Goal: Navigation & Orientation: Go to known website

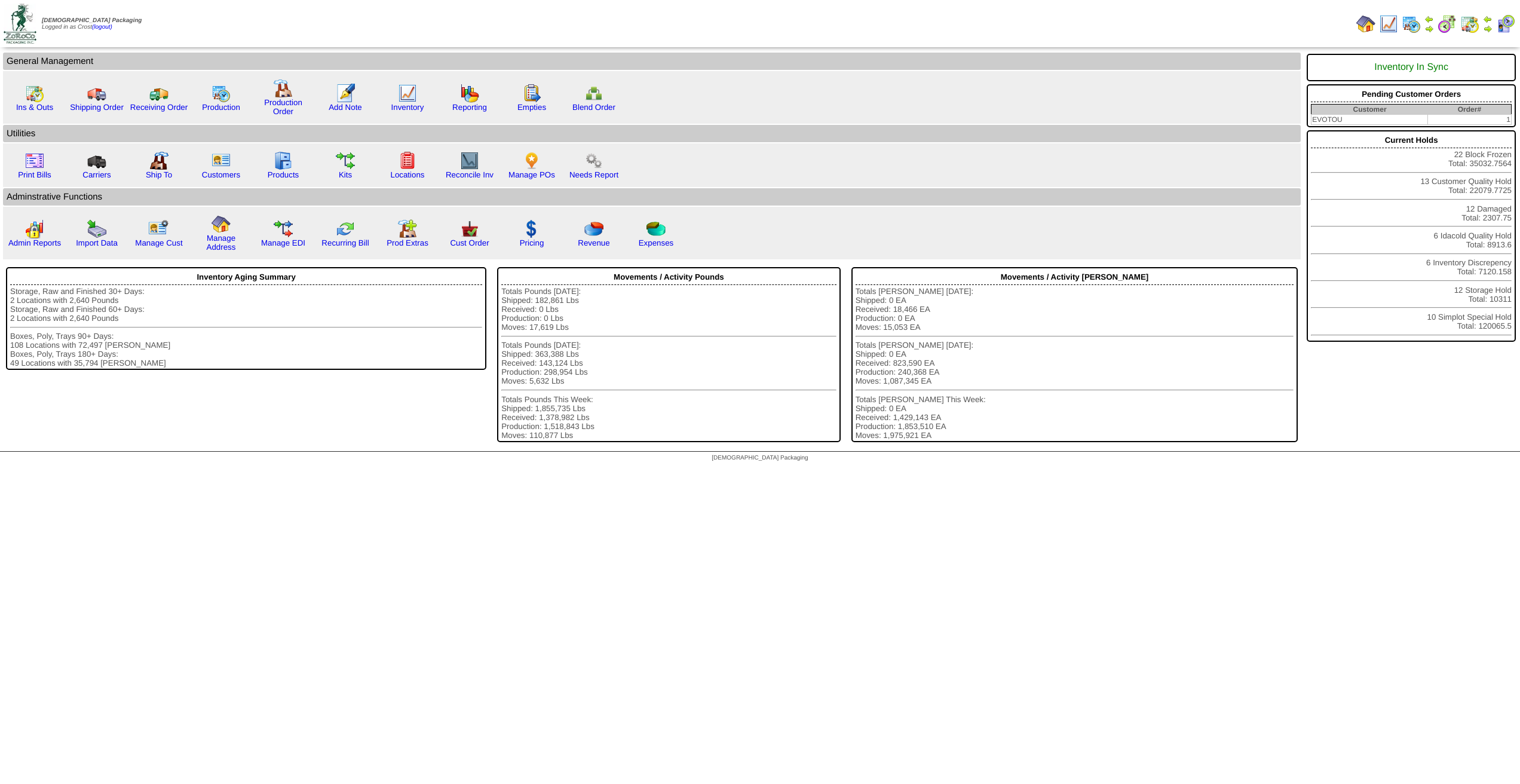
click at [952, 468] on html "Zoroco Packaging Logged in as Crost (logout) Print All 1" at bounding box center [760, 234] width 1520 height 468
click at [861, 468] on html "[DEMOGRAPHIC_DATA] Packaging Logged in as Crost (logout) Print All 1" at bounding box center [760, 234] width 1520 height 468
click at [861, 468] on html "[DEMOGRAPHIC_DATA] Packaging Logged in as Crost (logout) Print All 1" at bounding box center [760, 234] width 1520 height 468
